Goal: Task Accomplishment & Management: Manage account settings

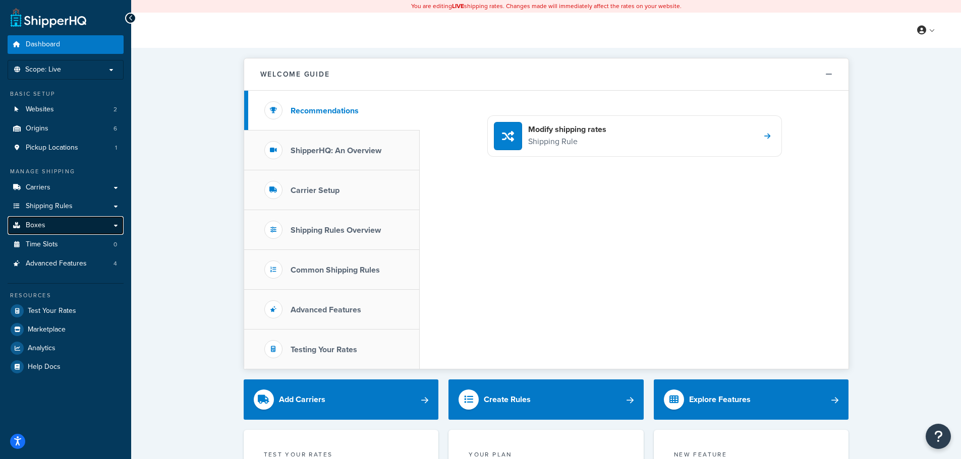
click at [64, 222] on link "Boxes" at bounding box center [66, 225] width 116 height 19
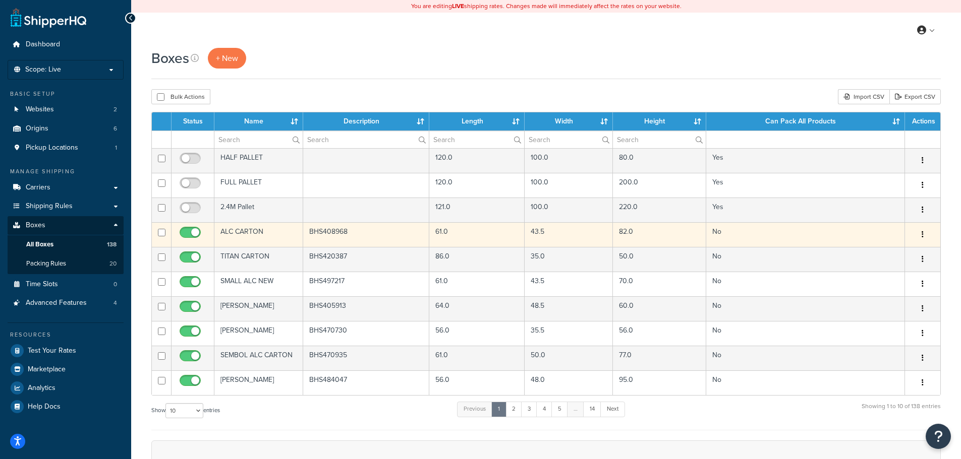
click at [465, 238] on td "61.0" at bounding box center [476, 234] width 95 height 25
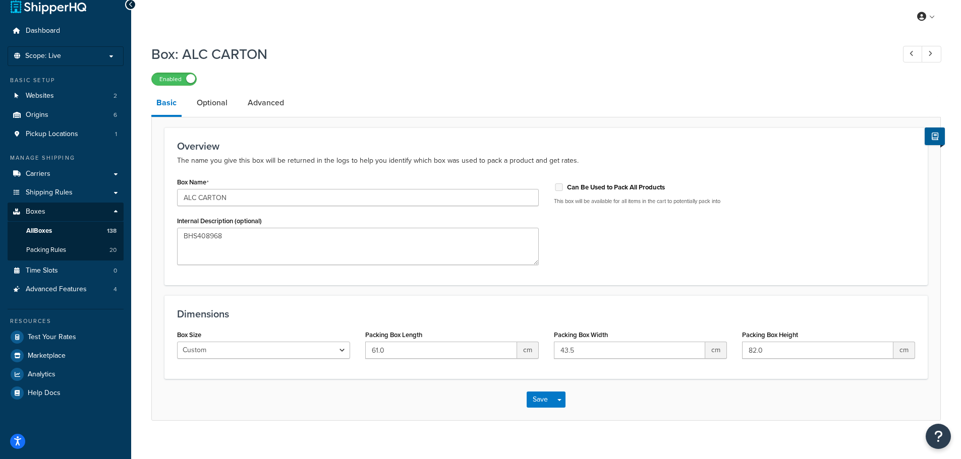
scroll to position [26, 0]
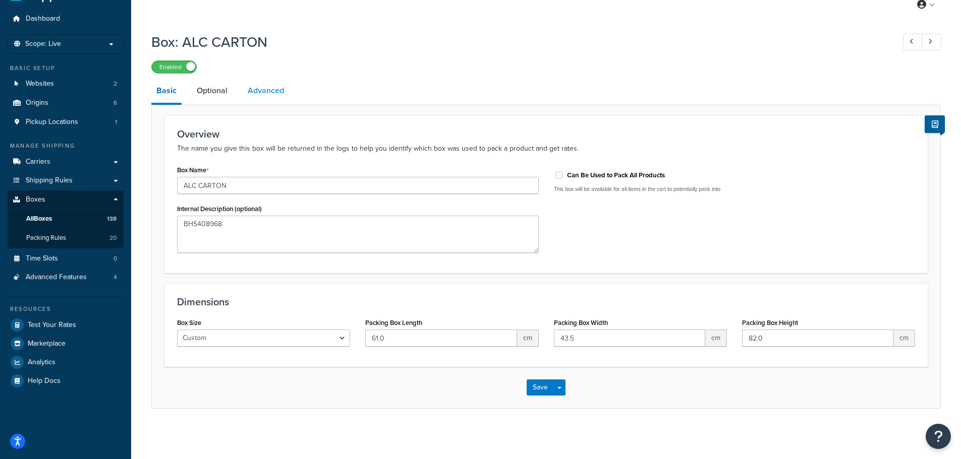
click at [277, 95] on link "Advanced" at bounding box center [266, 91] width 46 height 24
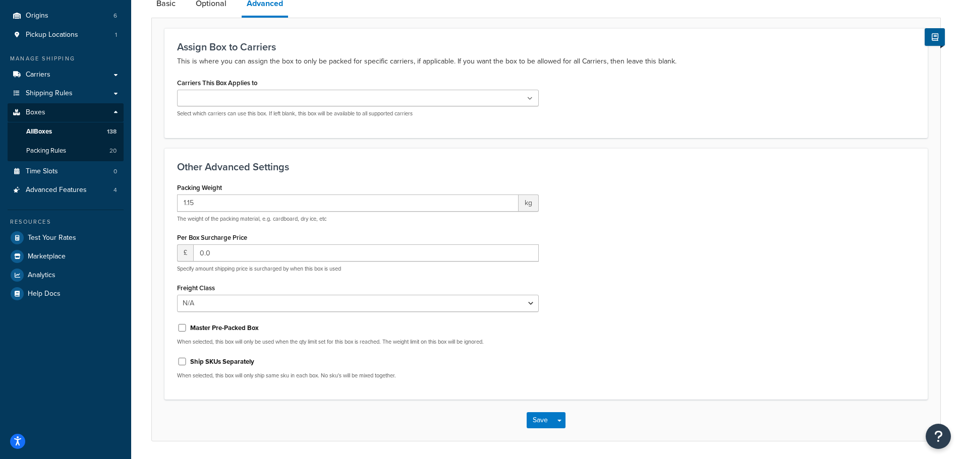
scroll to position [95, 0]
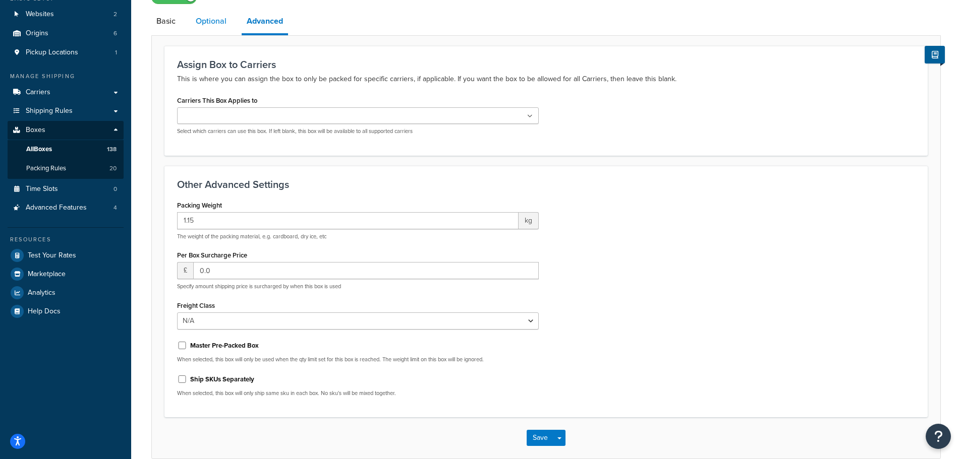
click at [213, 22] on link "Optional" at bounding box center [211, 21] width 41 height 24
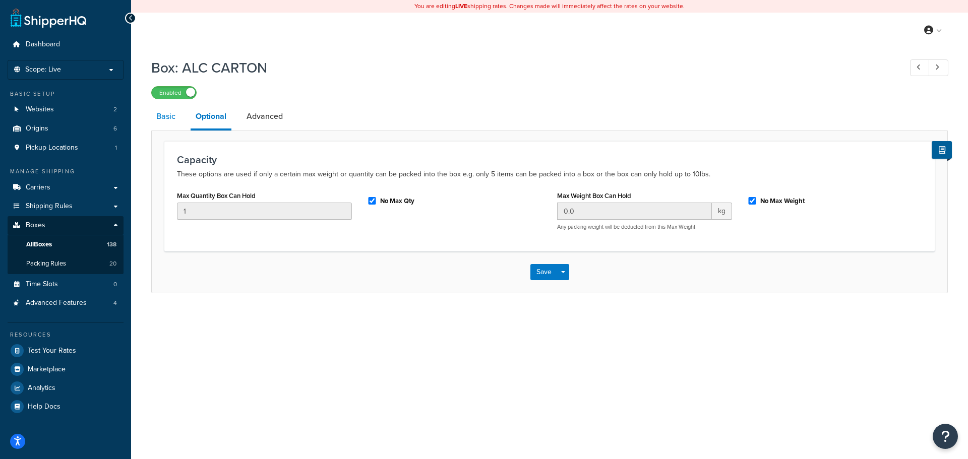
click at [169, 117] on link "Basic" at bounding box center [165, 116] width 29 height 24
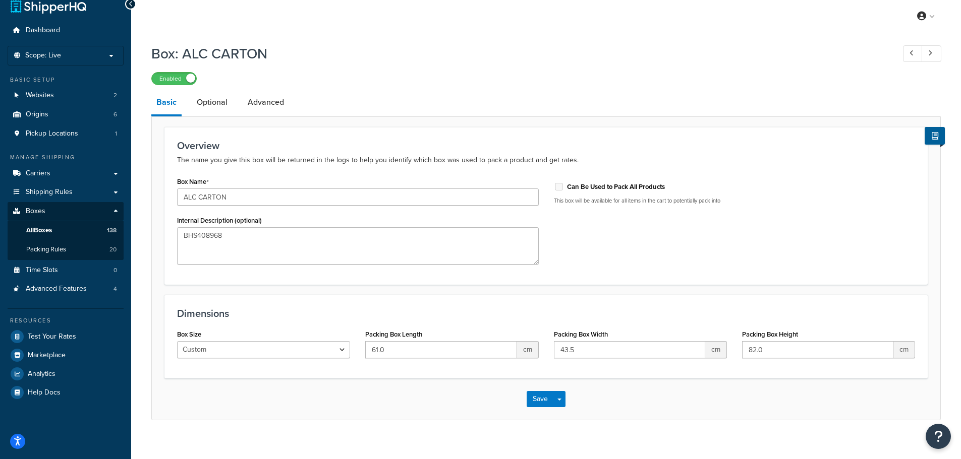
scroll to position [26, 0]
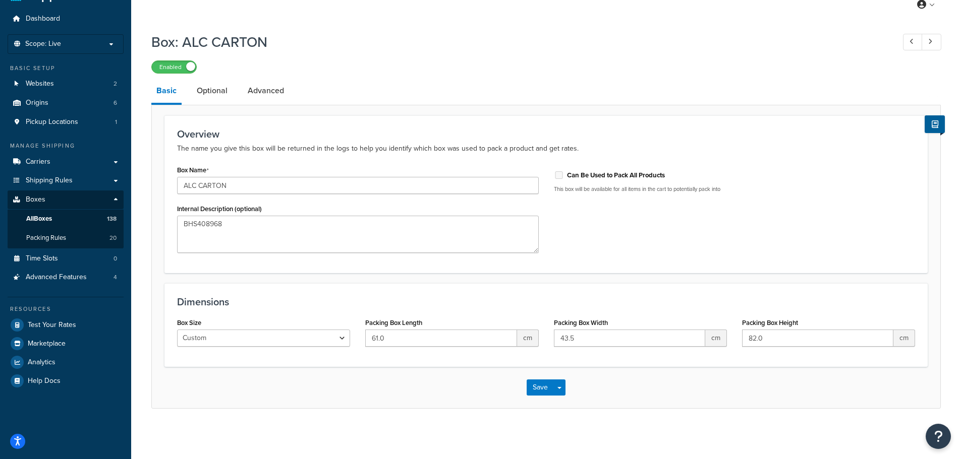
click at [710, 338] on span "cm" at bounding box center [716, 338] width 22 height 17
click at [63, 273] on span "Advanced Features" at bounding box center [56, 277] width 61 height 9
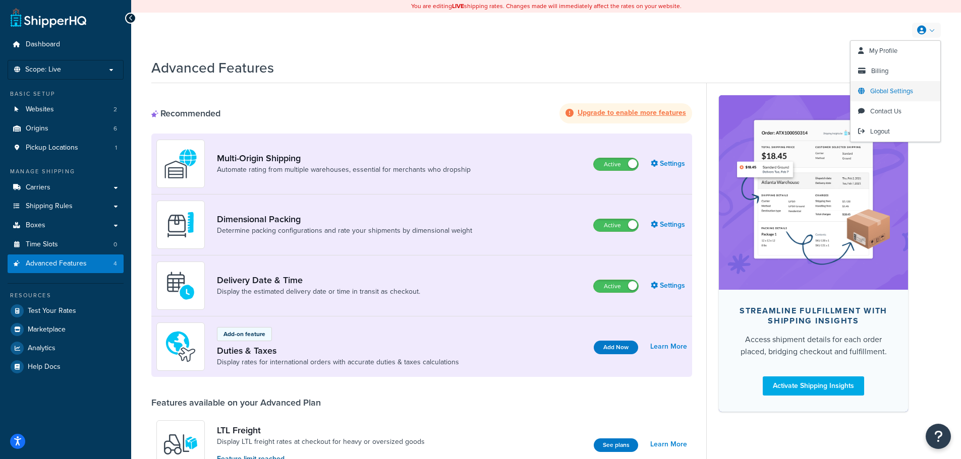
click at [892, 88] on span "Global Settings" at bounding box center [891, 91] width 43 height 10
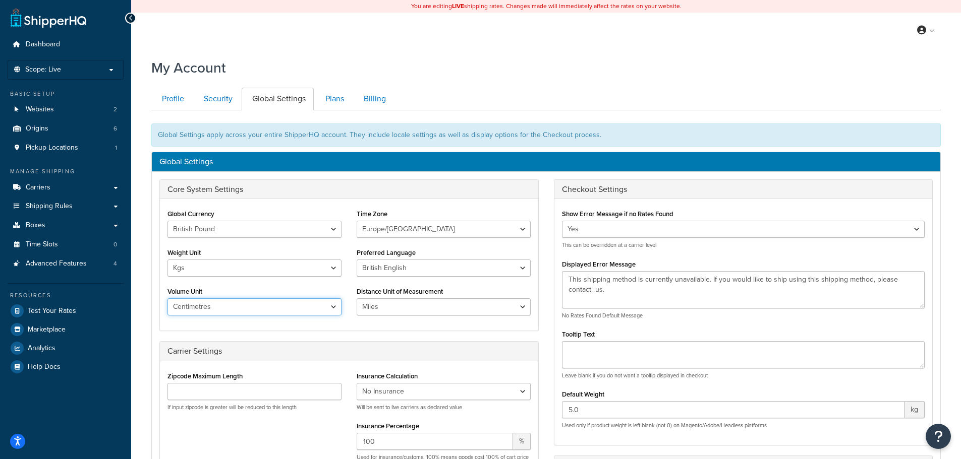
click at [233, 303] on select "Inches Centimetres Feet Yards Metres" at bounding box center [254, 307] width 174 height 17
click at [352, 284] on div "Time Zone [GEOGRAPHIC_DATA]/[US_STATE] [GEOGRAPHIC_DATA]/[US_STATE] [GEOGRAPHIC…" at bounding box center [443, 265] width 189 height 117
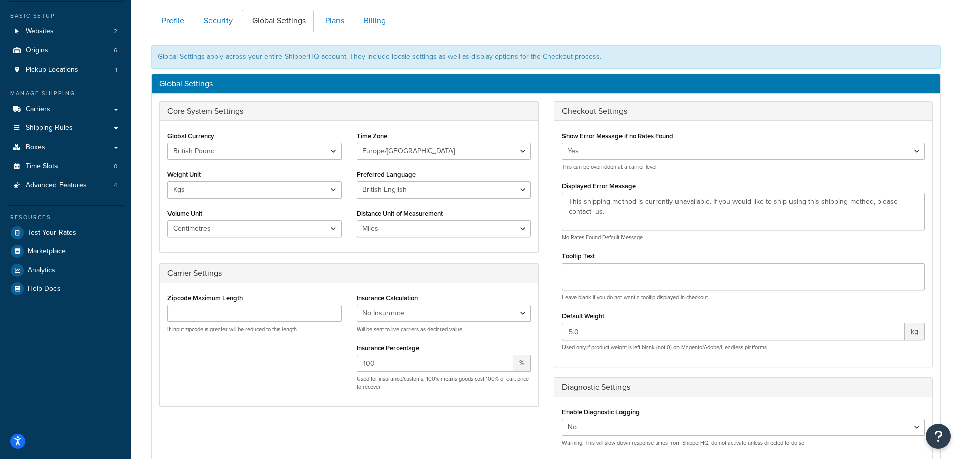
scroll to position [151, 0]
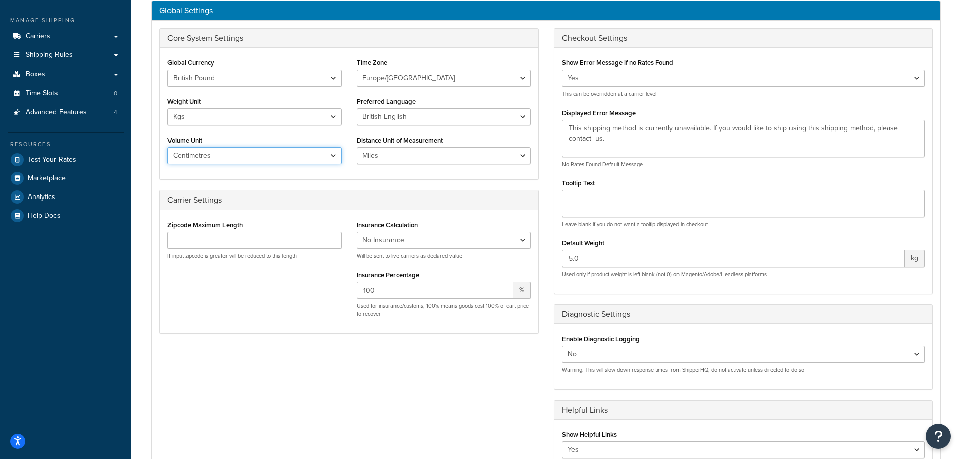
click at [250, 156] on select "Inches Centimetres Feet Yards Metres" at bounding box center [254, 155] width 174 height 17
click at [254, 155] on select "Inches Centimetres Feet Yards Metres" at bounding box center [254, 155] width 174 height 17
